Goal: Obtain resource: Obtain resource

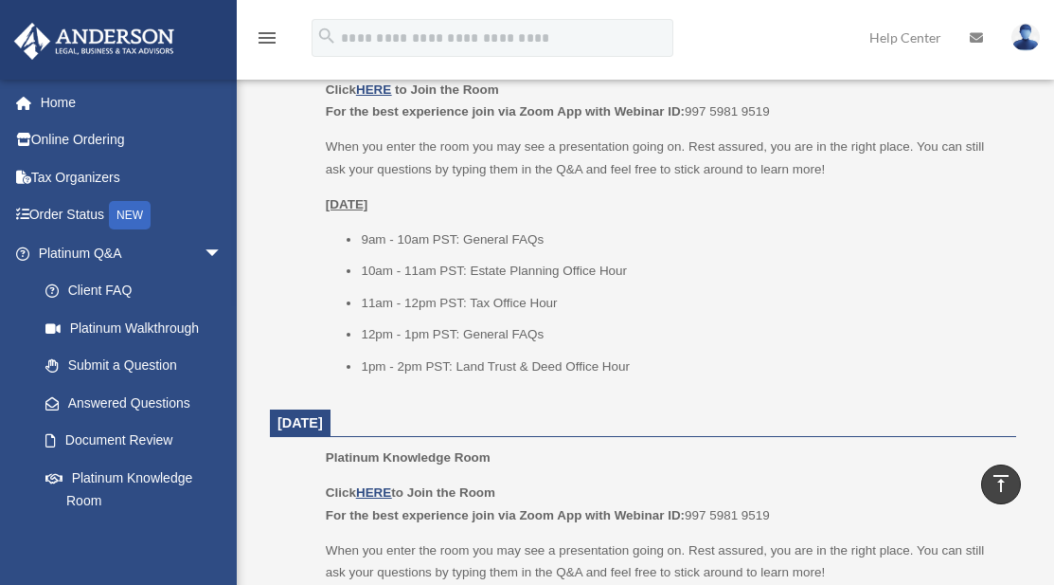
scroll to position [910, 0]
click at [143, 223] on div "NEW" at bounding box center [130, 215] width 42 height 28
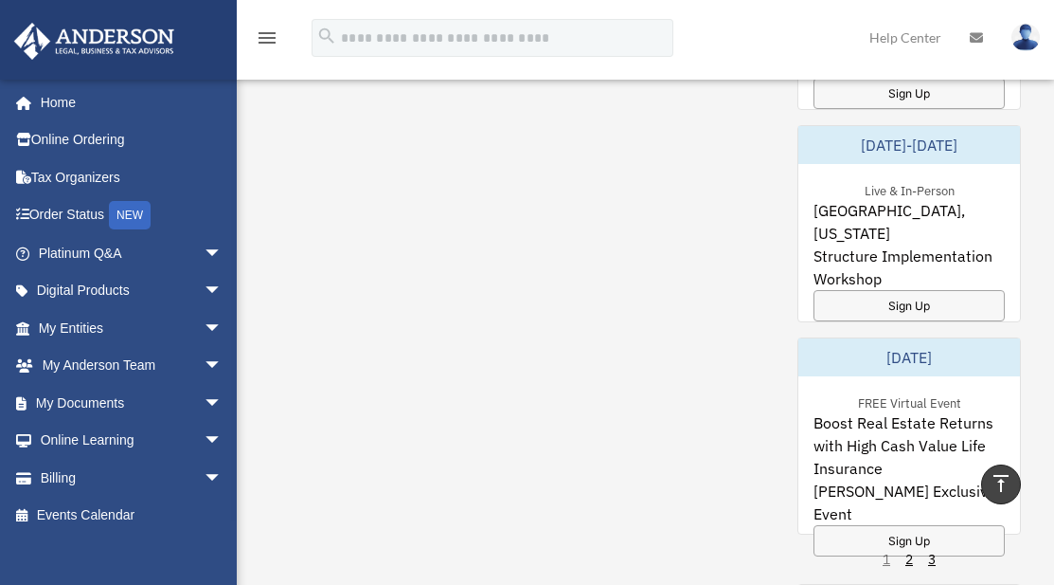
scroll to position [1488, 0]
click at [204, 254] on span "arrow_drop_down" at bounding box center [223, 253] width 38 height 39
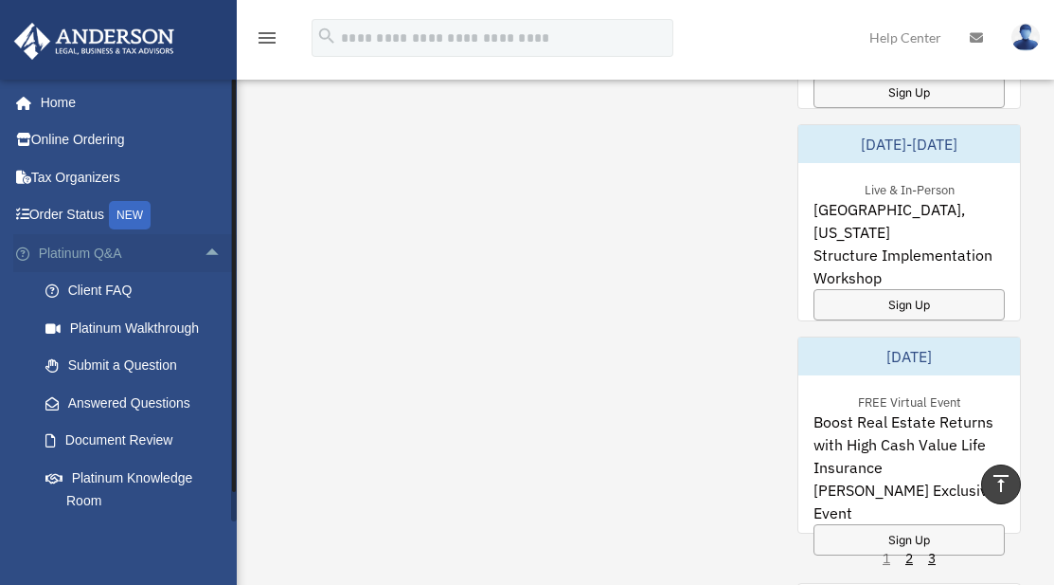
click at [204, 249] on span "arrow_drop_up" at bounding box center [223, 253] width 38 height 39
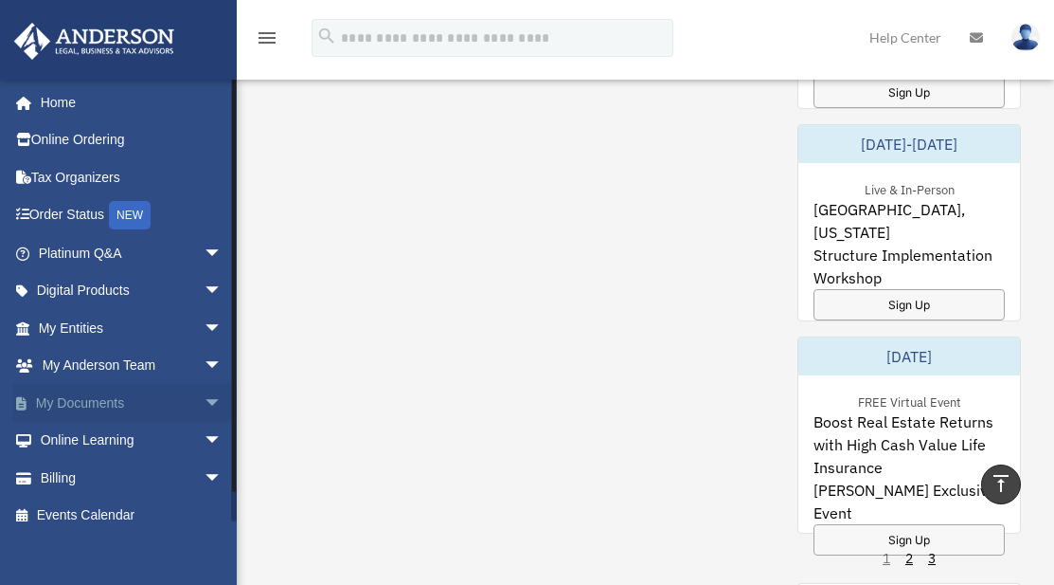
click at [204, 405] on span "arrow_drop_down" at bounding box center [223, 403] width 38 height 39
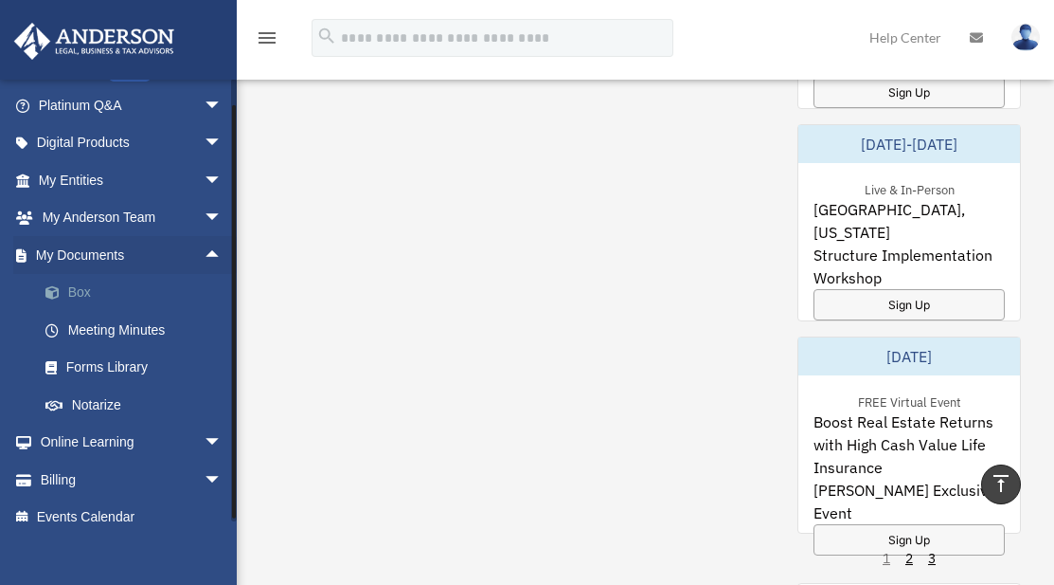
scroll to position [149, 0]
click at [182, 261] on link "My Documents arrow_drop_up" at bounding box center [132, 254] width 238 height 38
click at [204, 219] on span "arrow_drop_down" at bounding box center [223, 217] width 38 height 39
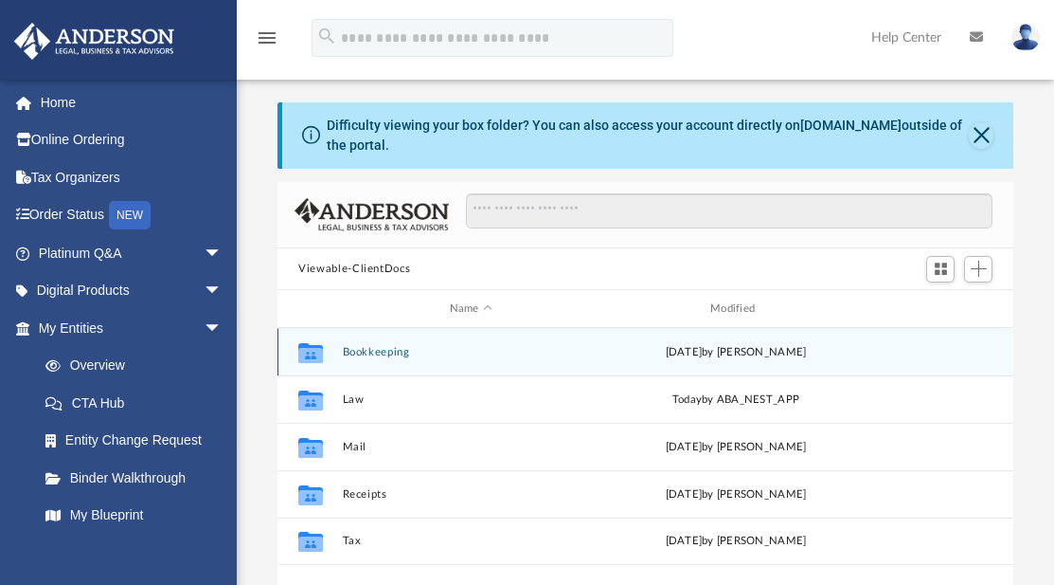
click at [437, 348] on button "Bookkeeping" at bounding box center [471, 352] width 257 height 12
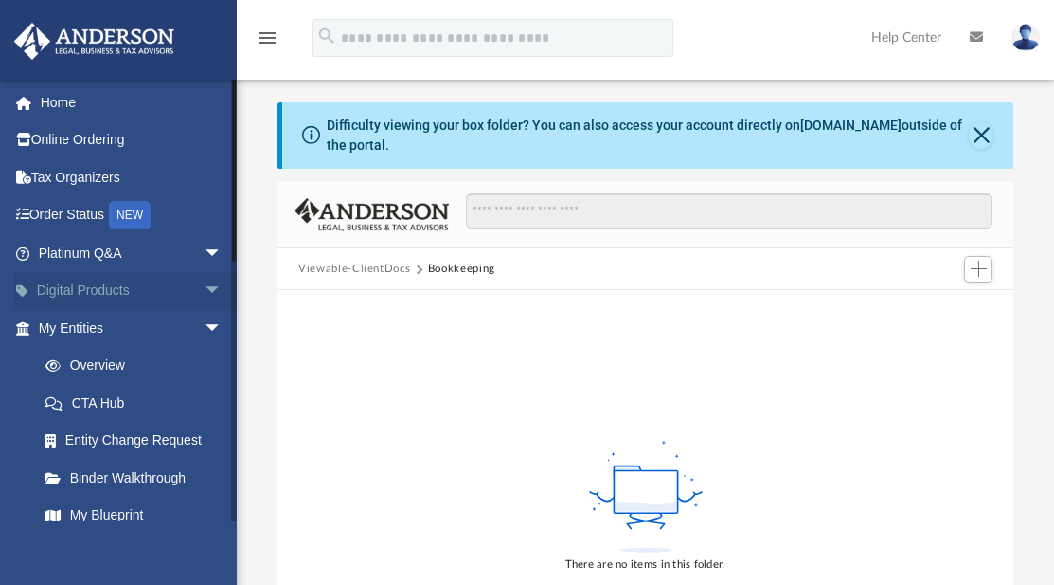
click at [204, 294] on span "arrow_drop_down" at bounding box center [223, 291] width 38 height 39
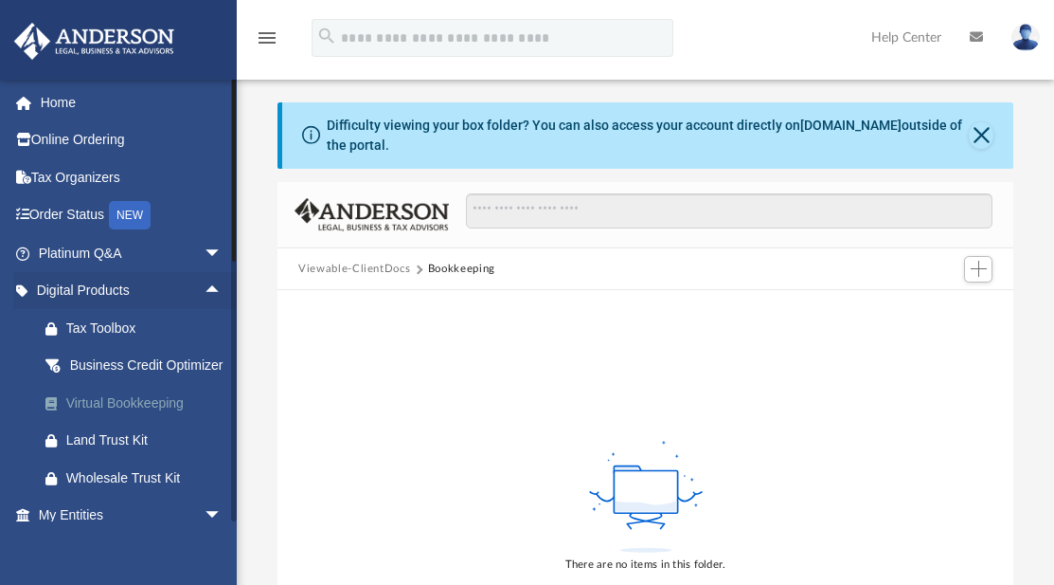
click at [171, 415] on div "Virtual Bookkeeping" at bounding box center [146, 403] width 161 height 24
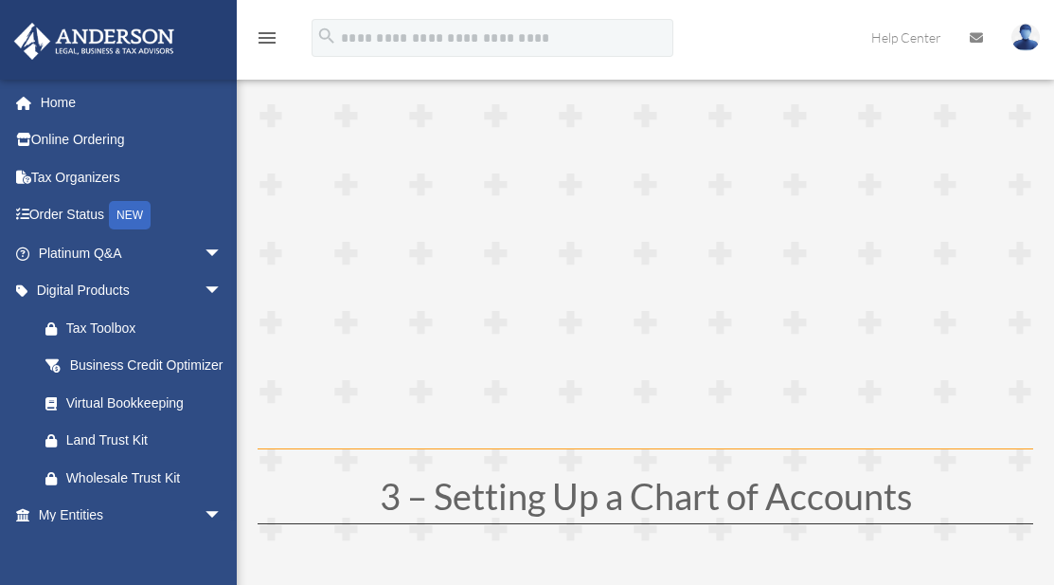
scroll to position [881, 0]
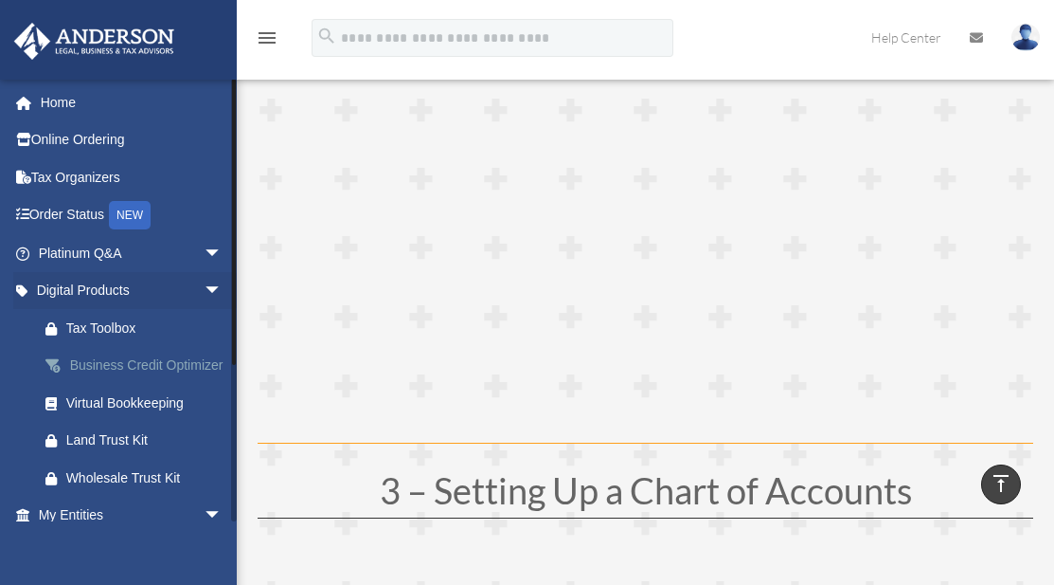
click at [129, 368] on div "Business Credit Optimizer" at bounding box center [146, 365] width 161 height 24
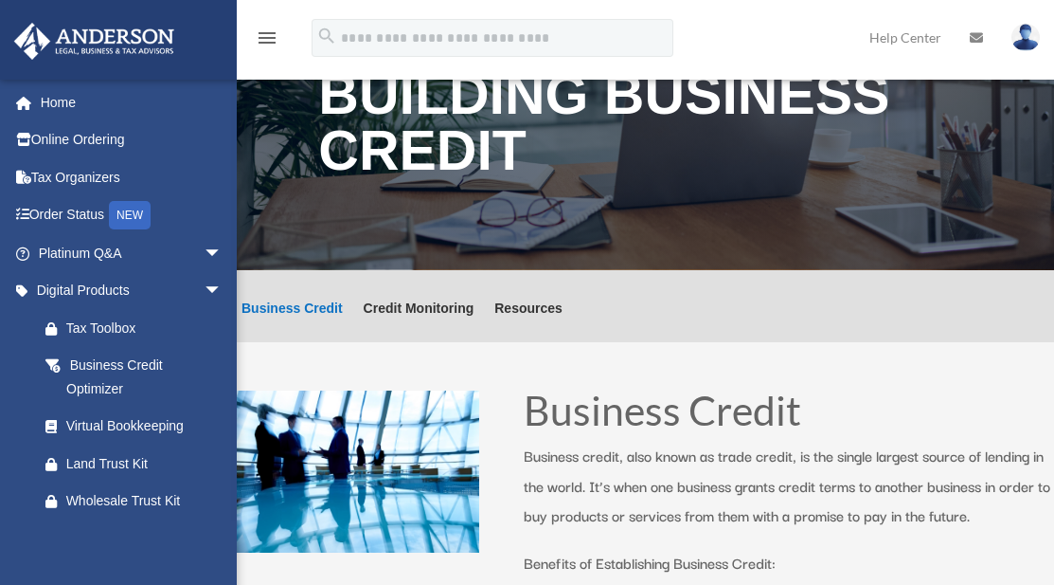
click at [791, 461] on p "Business credit, also known as trade credit, is the single largest source of le…" at bounding box center [789, 494] width 531 height 107
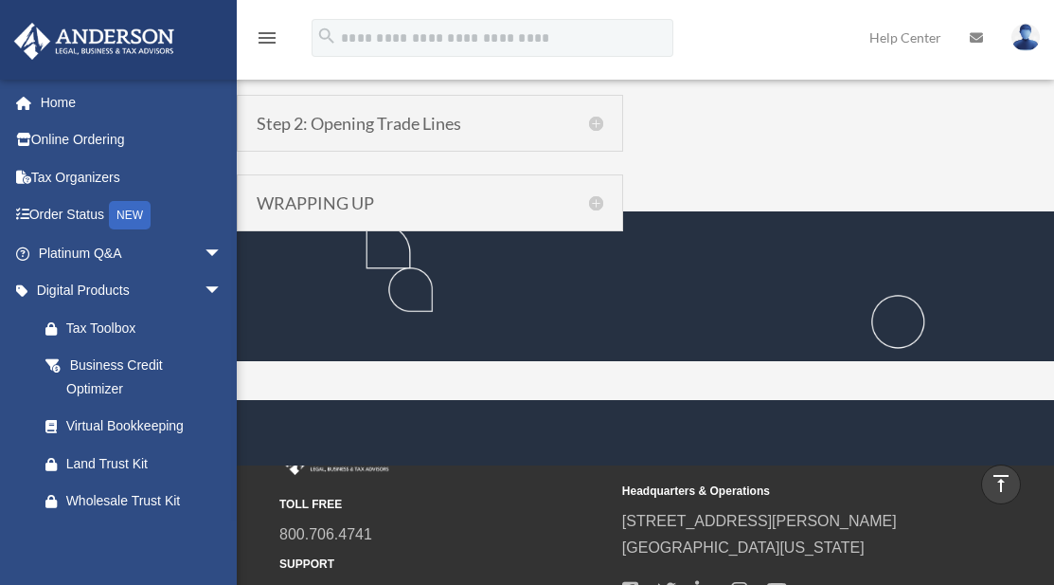
scroll to position [1988, 0]
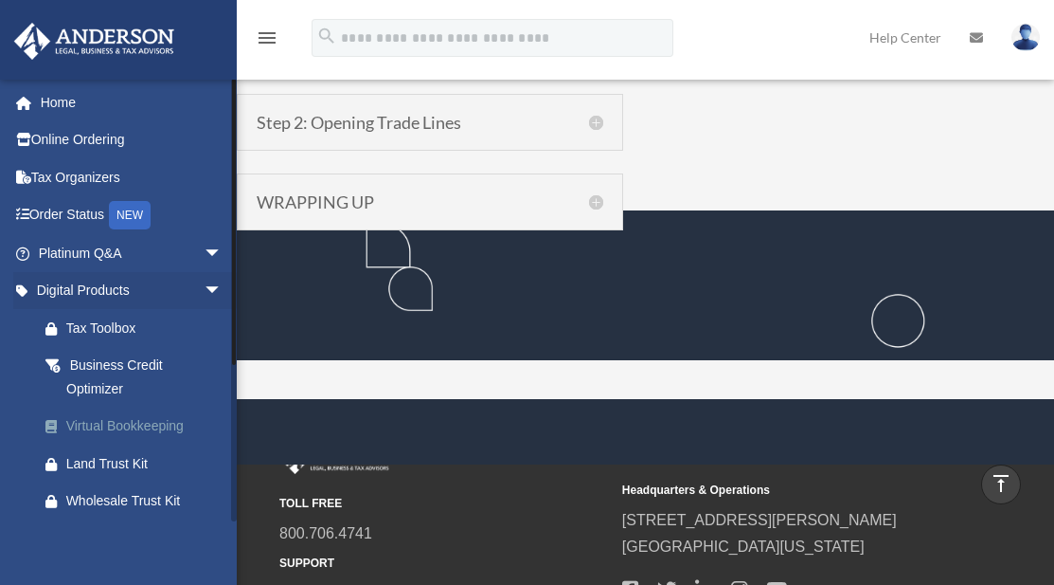
click at [140, 423] on div "Virtual Bookkeeping" at bounding box center [146, 426] width 161 height 24
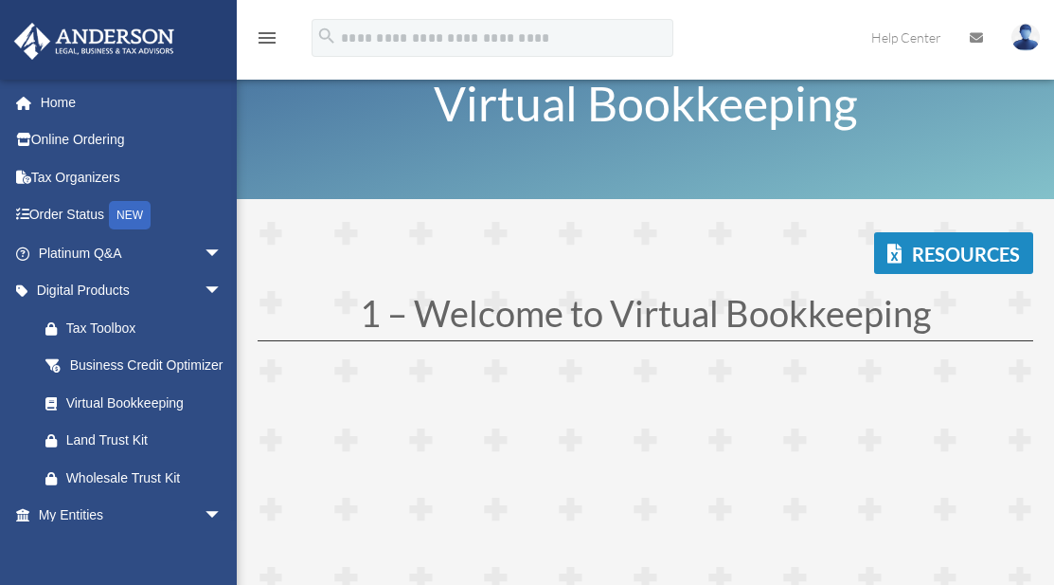
click at [584, 269] on div "Resources" at bounding box center [646, 253] width 776 height 42
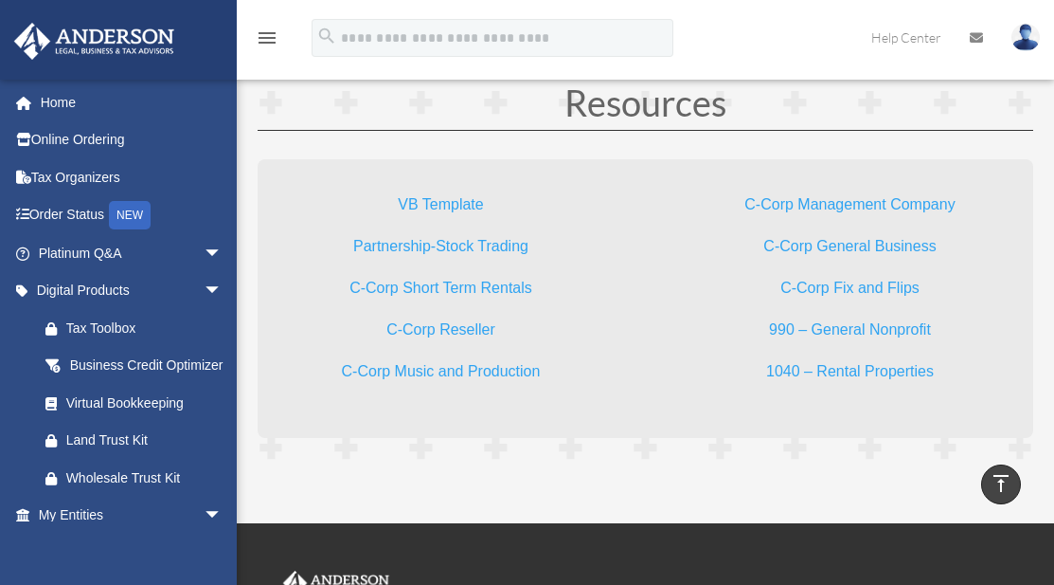
scroll to position [4468, 0]
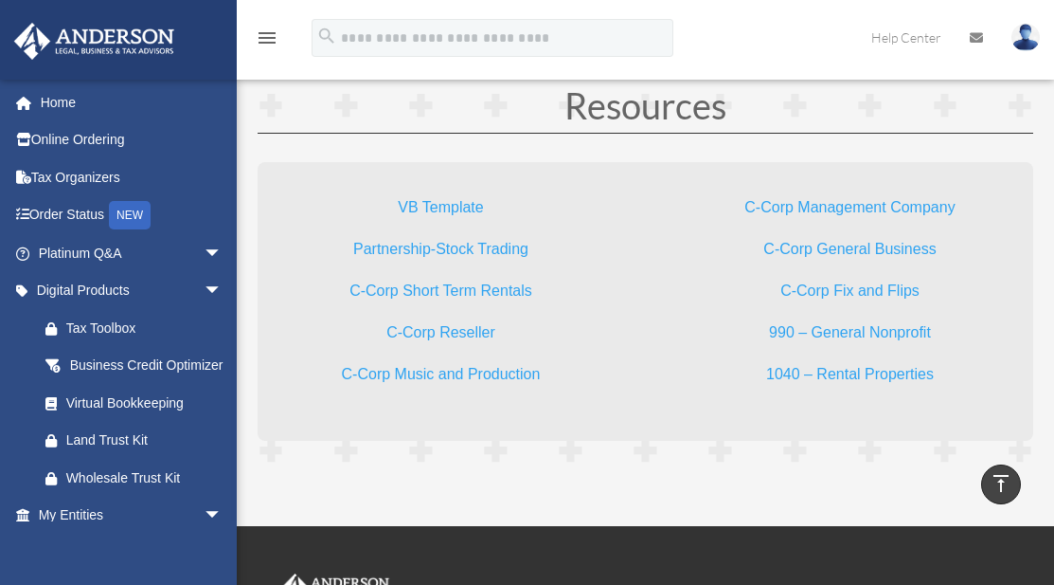
click at [458, 206] on link "VB Template" at bounding box center [440, 212] width 85 height 26
